Goal: Information Seeking & Learning: Learn about a topic

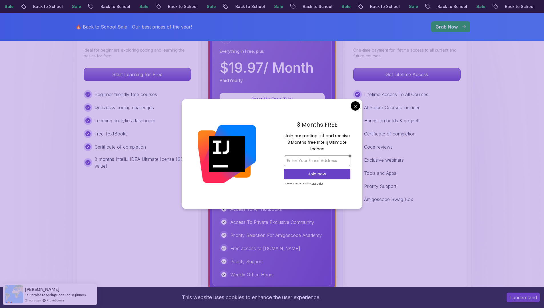
scroll to position [189, 0]
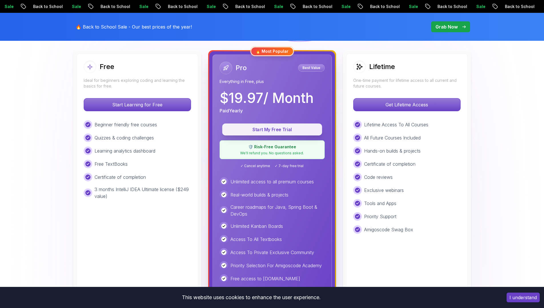
scroll to position [156, 0]
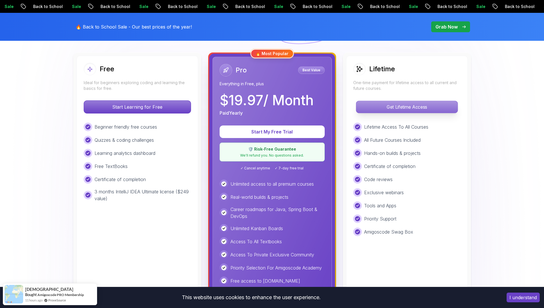
click at [397, 108] on p "Get Lifetime Access" at bounding box center [406, 107] width 101 height 12
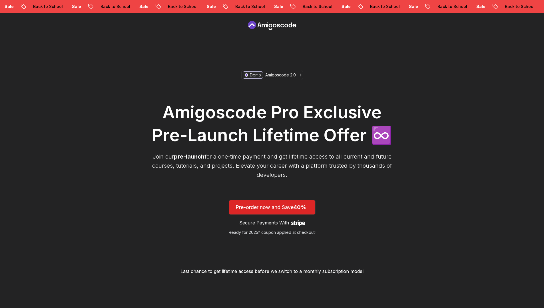
scroll to position [1, 0]
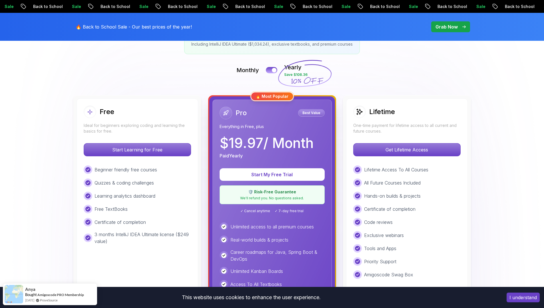
scroll to position [113, 0]
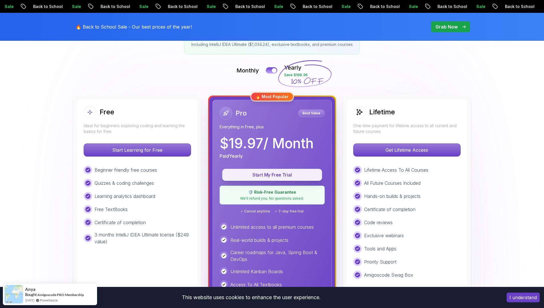
click at [281, 173] on p "Start My Free Trial" at bounding box center [272, 175] width 87 height 7
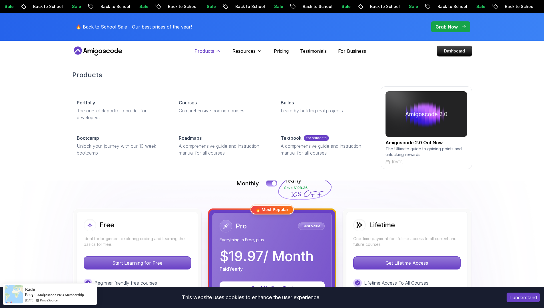
click at [214, 53] on button "Products" at bounding box center [207, 53] width 27 height 11
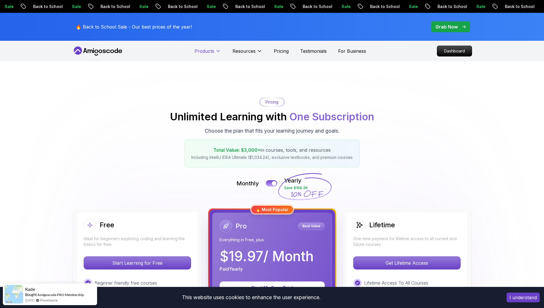
click at [214, 53] on button "Products" at bounding box center [207, 53] width 27 height 11
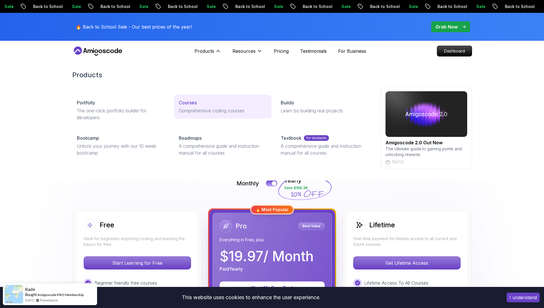
click at [196, 105] on p "Courses" at bounding box center [188, 102] width 18 height 7
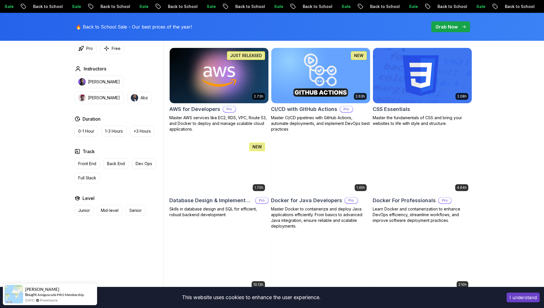
scroll to position [444, 0]
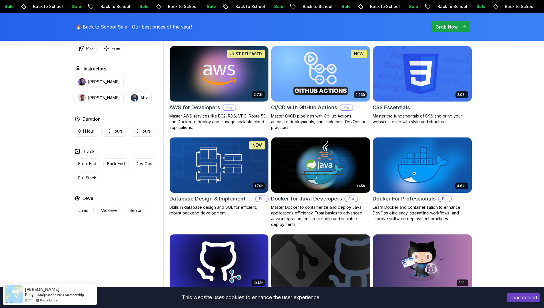
scroll to position [407, 0]
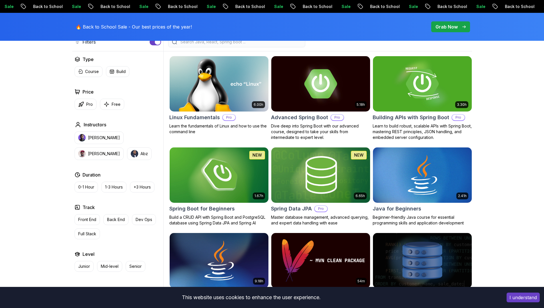
scroll to position [0, 0]
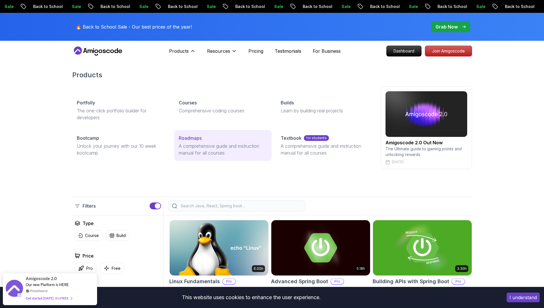
click at [192, 140] on p "Roadmaps" at bounding box center [190, 138] width 23 height 7
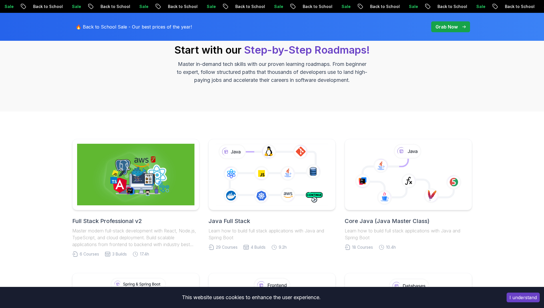
scroll to position [82, 0]
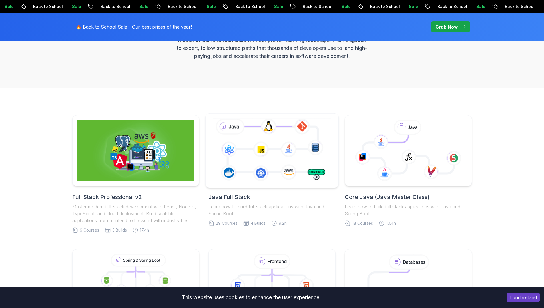
click at [267, 163] on icon at bounding box center [271, 150] width 121 height 67
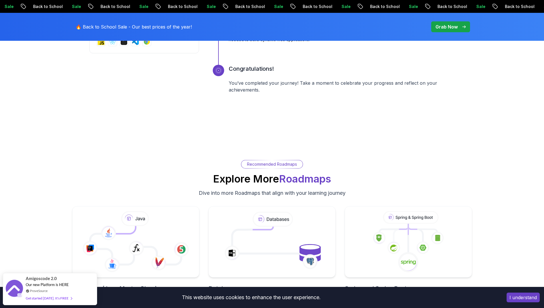
scroll to position [2574, 0]
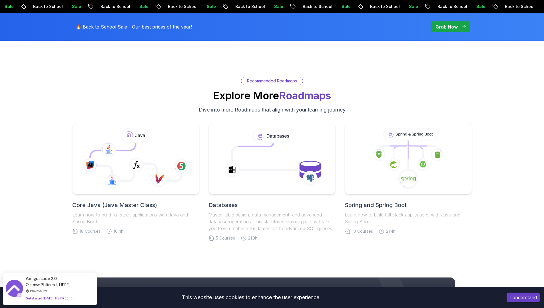
click at [125, 205] on h2 "Core Java (Java Master Class)" at bounding box center [135, 205] width 127 height 8
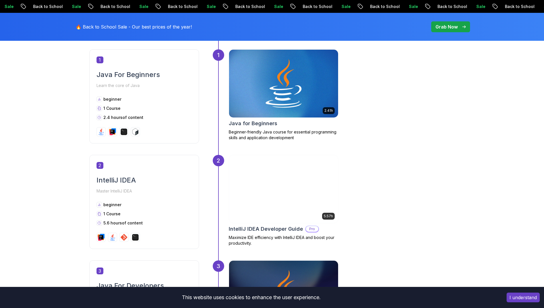
scroll to position [331, 0]
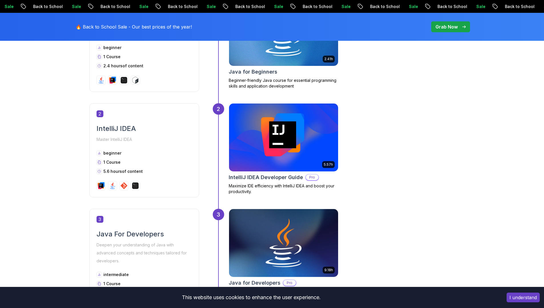
click at [291, 173] on div "5.57h IntelliJ IDEA Developer Guide Pro Maximize IDE efficiency with IntelliJ I…" at bounding box center [284, 148] width 110 height 91
